Goal: Task Accomplishment & Management: Use online tool/utility

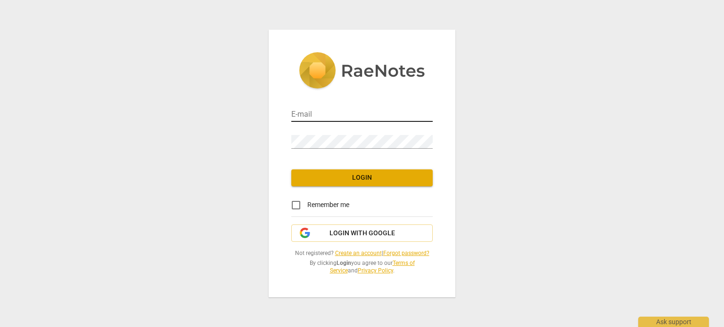
type input "[PERSON_NAME][EMAIL_ADDRESS][DOMAIN_NAME]"
click at [350, 115] on input "lawrence@bossconsultingllc.net" at bounding box center [361, 115] width 141 height 14
click at [441, 173] on div "E-mail lawrence@bossconsultingllc.net Password Login Remember me Login with Goo…" at bounding box center [362, 164] width 187 height 268
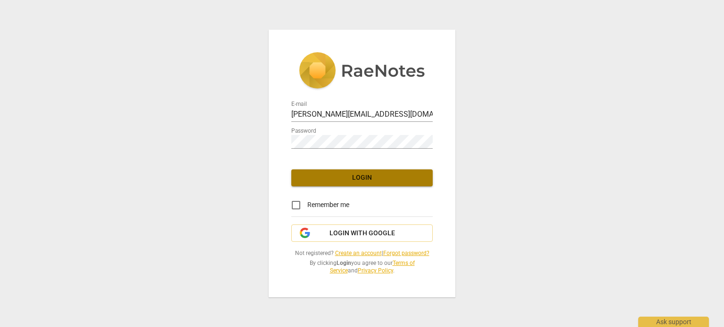
click at [405, 180] on span "Login" at bounding box center [362, 177] width 126 height 9
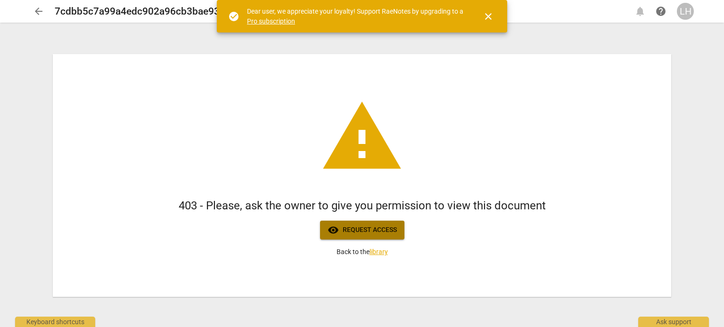
click at [377, 228] on span "visibility Request access" at bounding box center [361, 230] width 69 height 11
drag, startPoint x: 387, startPoint y: 229, endPoint x: 564, endPoint y: 128, distance: 203.3
click at [564, 128] on div "warning 403 - Please, ask the owner to give you permission to view this documen…" at bounding box center [362, 175] width 618 height 243
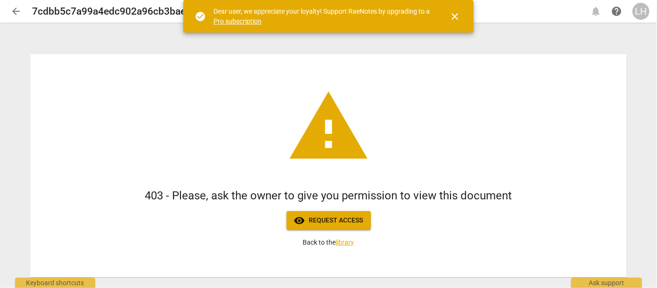
click at [338, 223] on span "visibility Request access" at bounding box center [328, 220] width 69 height 11
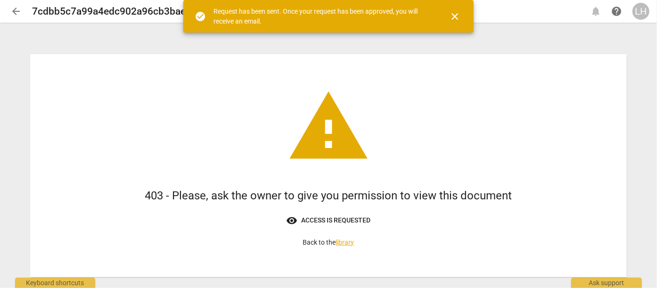
click at [338, 223] on span "visibility Access is requested" at bounding box center [328, 220] width 84 height 11
